Goal: Information Seeking & Learning: Learn about a topic

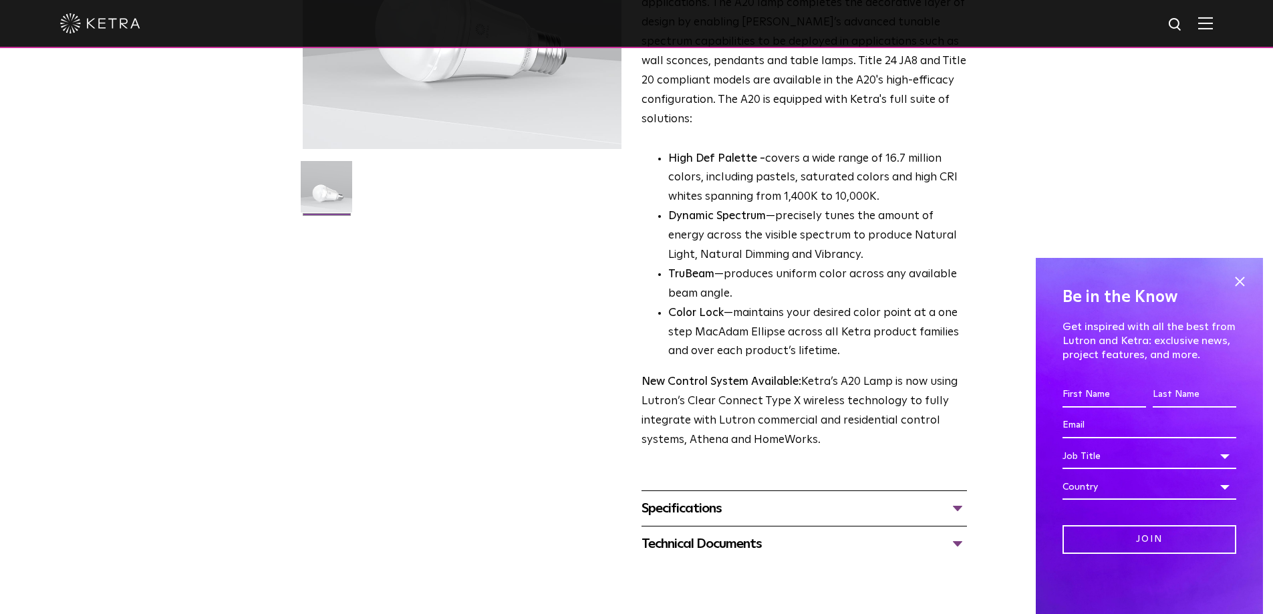
scroll to position [624, 0]
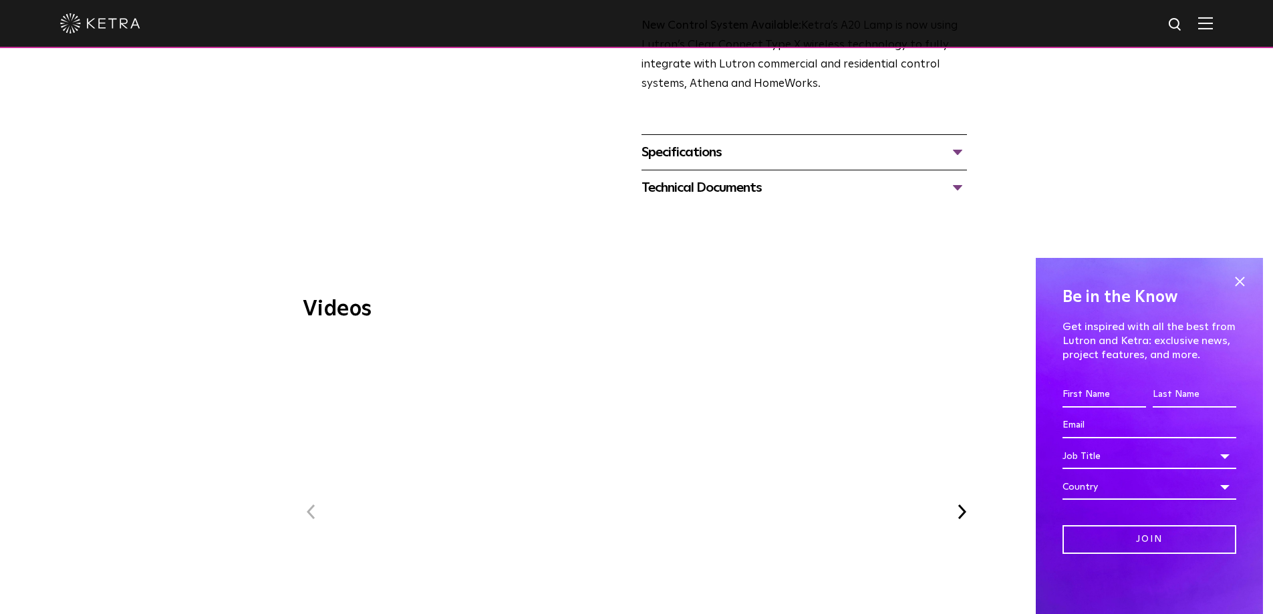
click at [715, 142] on div "Specifications" at bounding box center [805, 152] width 326 height 21
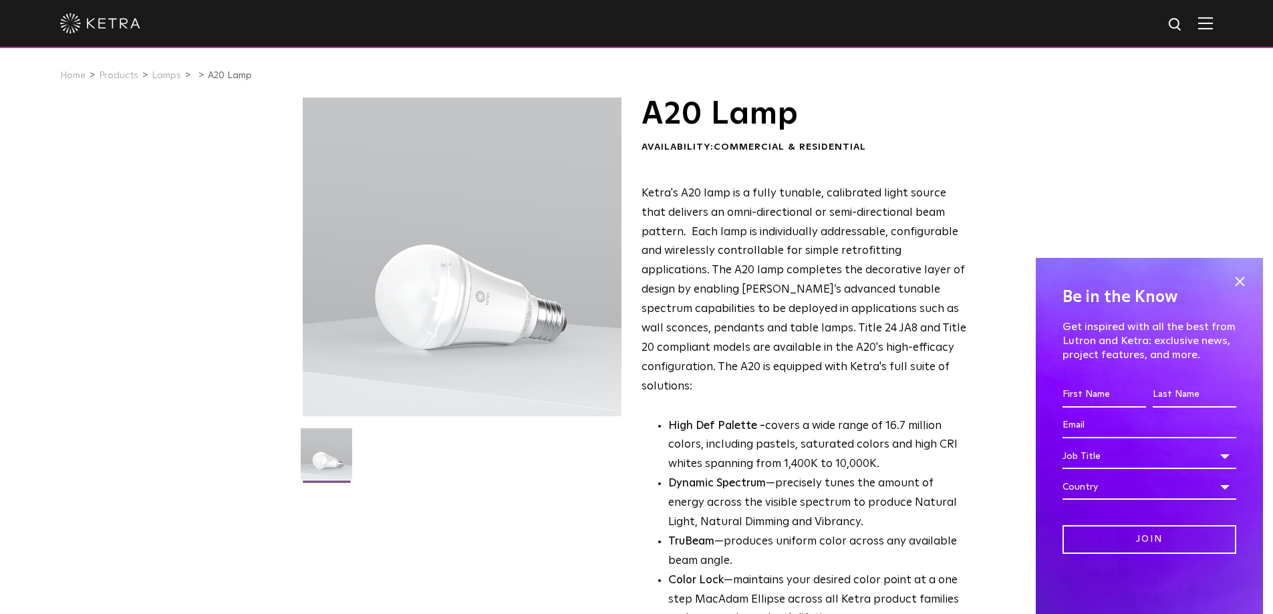
scroll to position [89, 0]
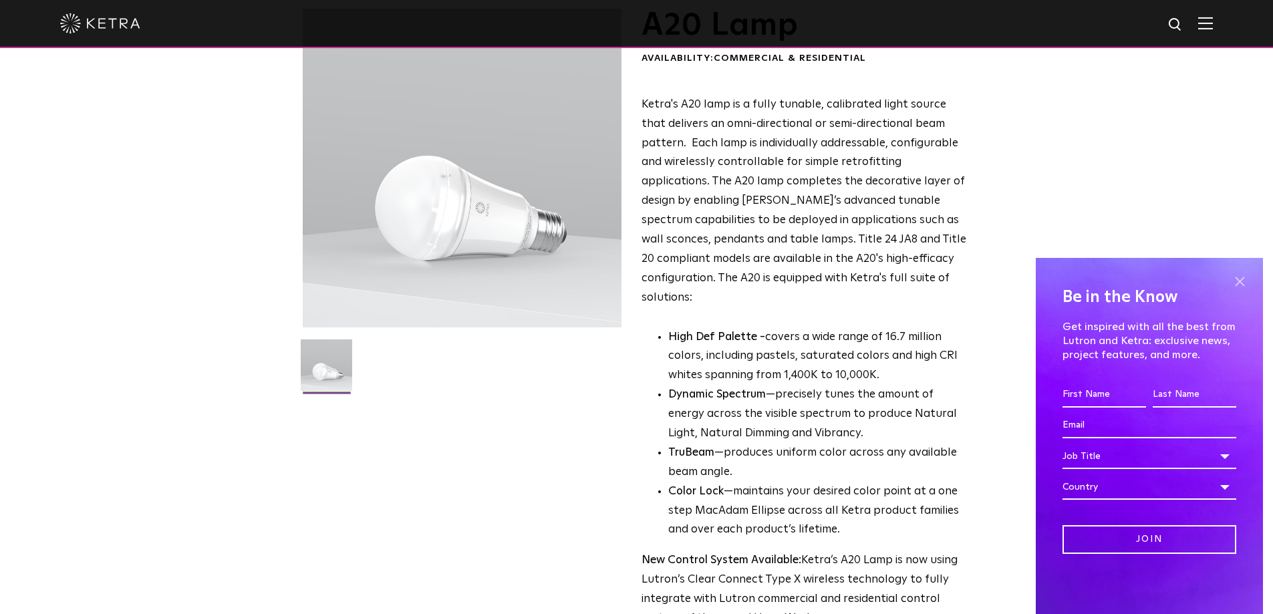
click at [1232, 284] on span at bounding box center [1240, 281] width 20 height 20
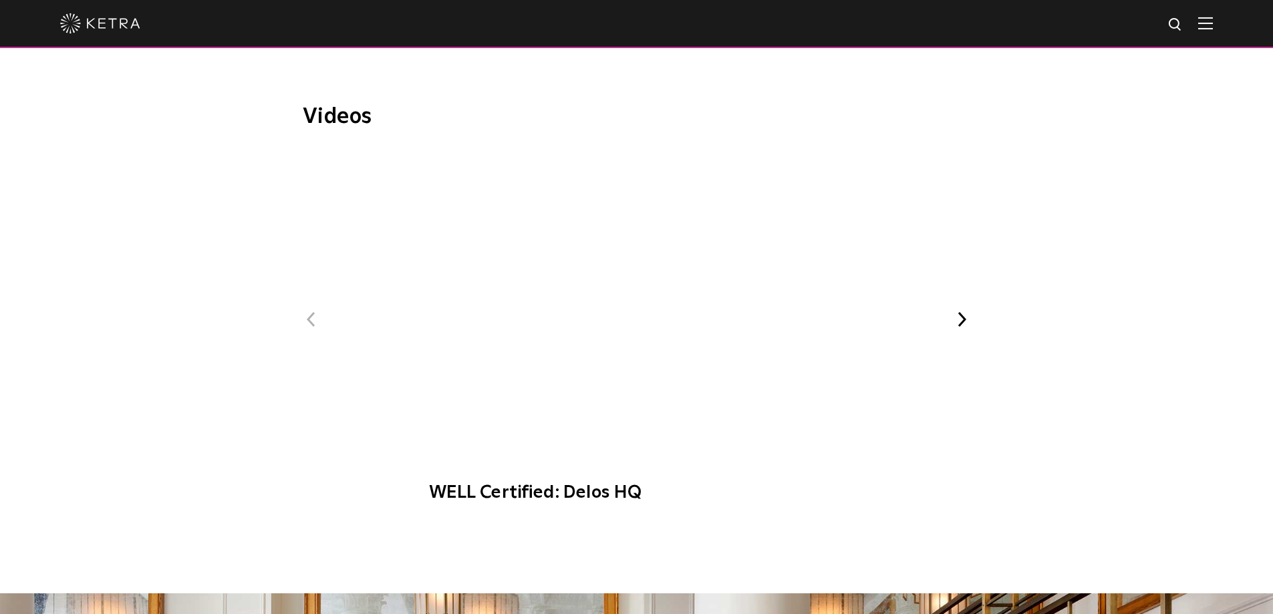
scroll to position [0, 0]
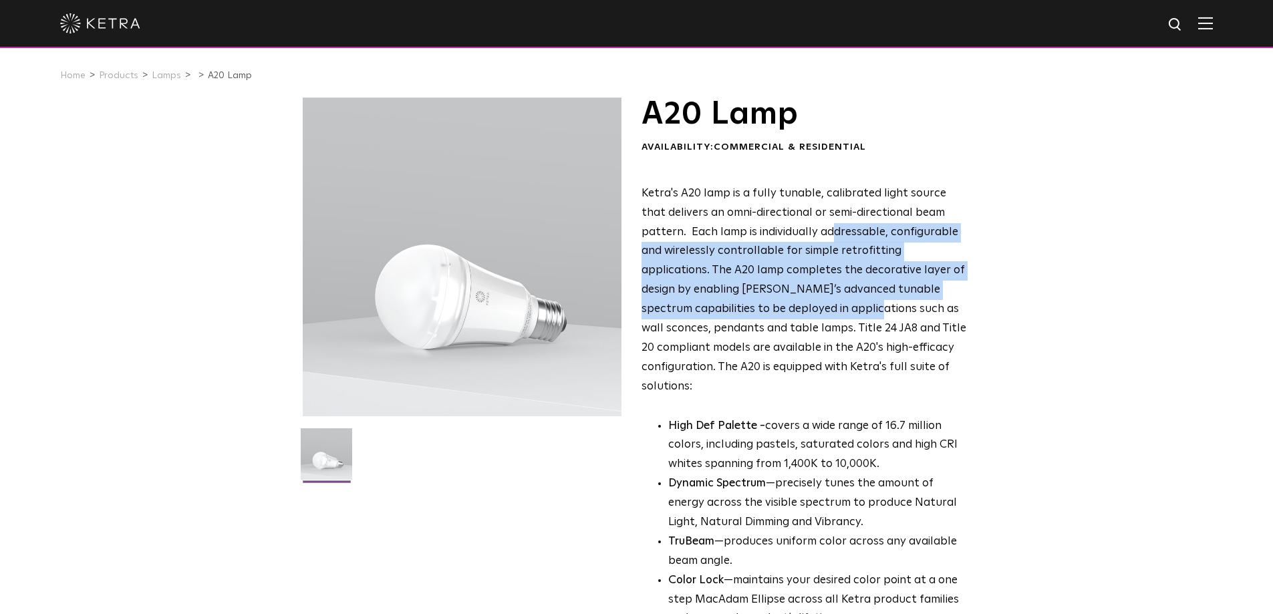
drag, startPoint x: 782, startPoint y: 237, endPoint x: 773, endPoint y: 322, distance: 84.7
click at [773, 322] on span "Ketra's A20 lamp is a fully tunable, calibrated light source that delivers an o…" at bounding box center [804, 290] width 325 height 205
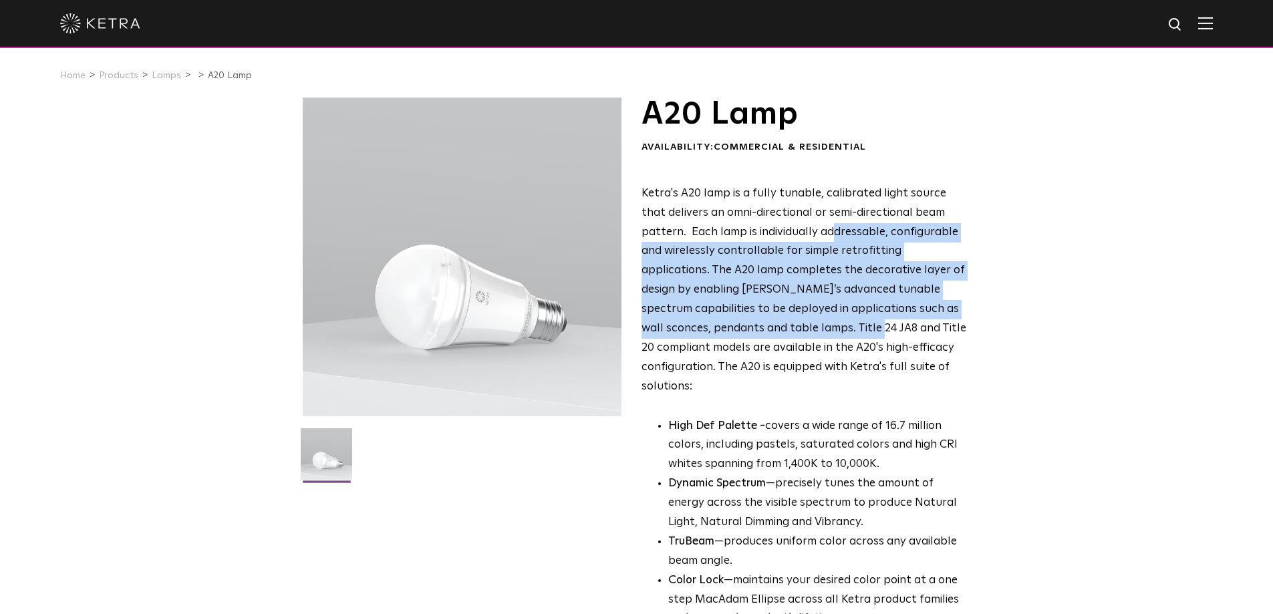
click at [773, 322] on span "Ketra's A20 lamp is a fully tunable, calibrated light source that delivers an o…" at bounding box center [804, 290] width 325 height 205
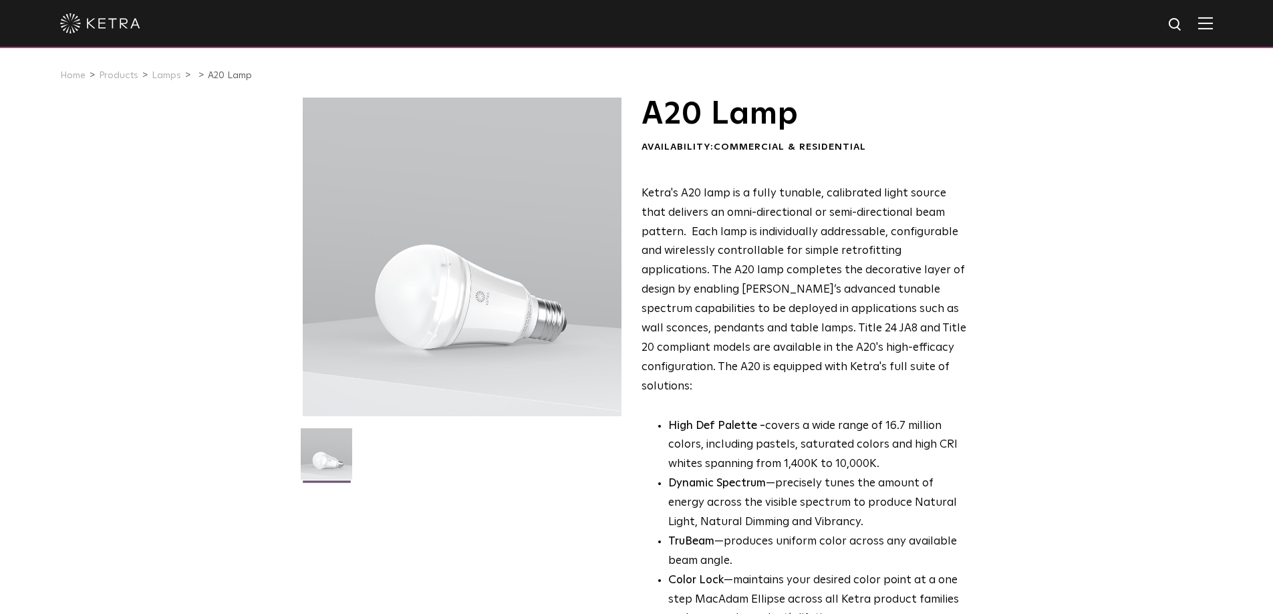
click at [874, 289] on span "Ketra's A20 lamp is a fully tunable, calibrated light source that delivers an o…" at bounding box center [804, 290] width 325 height 205
click at [856, 311] on span "Ketra's A20 lamp is a fully tunable, calibrated light source that delivers an o…" at bounding box center [804, 290] width 325 height 205
